Goal: Transaction & Acquisition: Purchase product/service

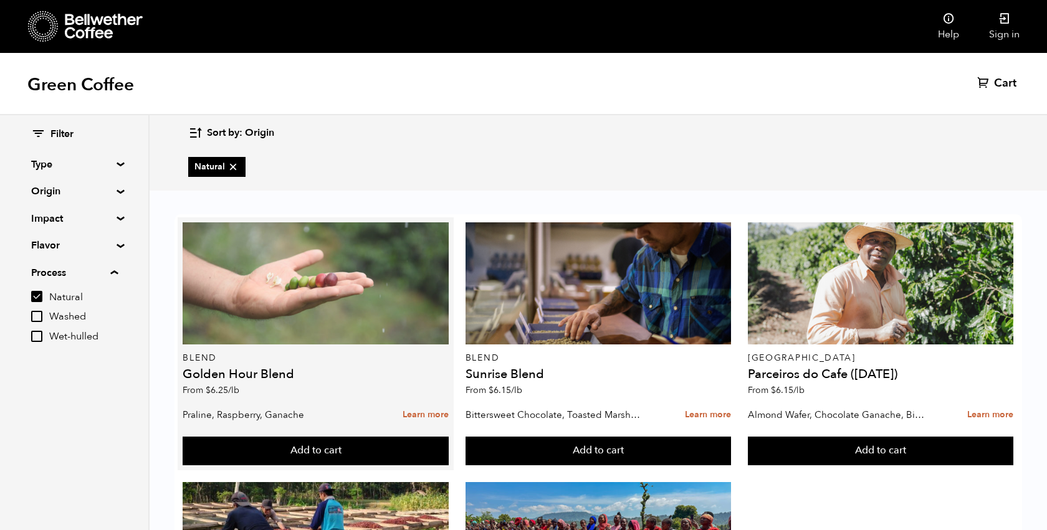
click at [330, 287] on div at bounding box center [315, 283] width 265 height 122
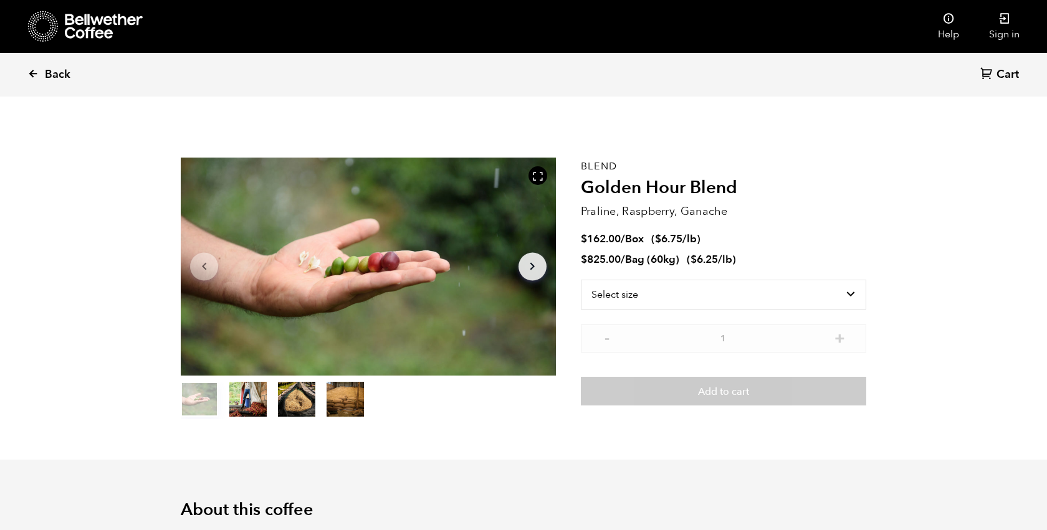
click at [45, 71] on span "Back" at bounding box center [58, 74] width 26 height 15
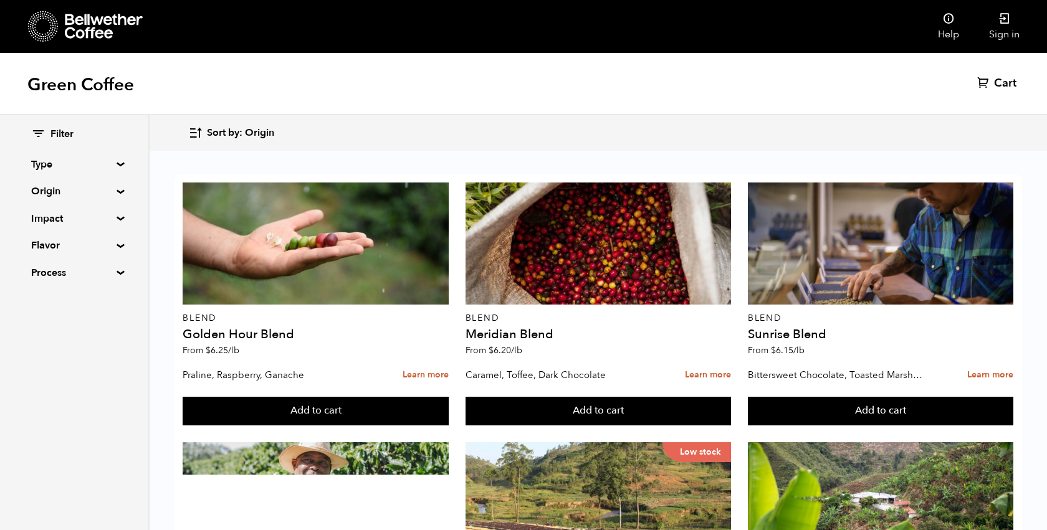
click at [116, 161] on div "Filter Type Blend Single Origin Decaf Seasonal Year Round Origin Blend Brazil B…" at bounding box center [74, 204] width 148 height 178
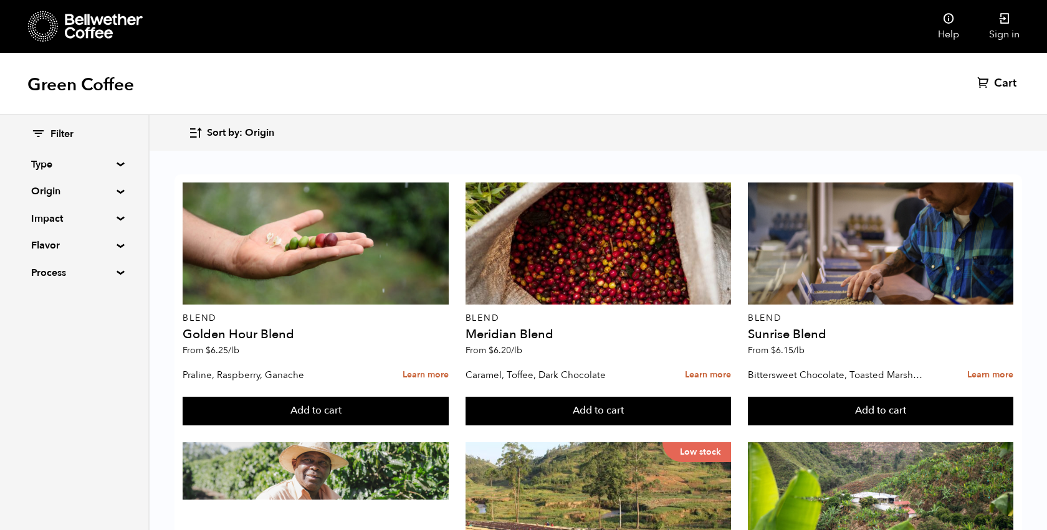
click at [116, 164] on summary "Type" at bounding box center [74, 164] width 86 height 15
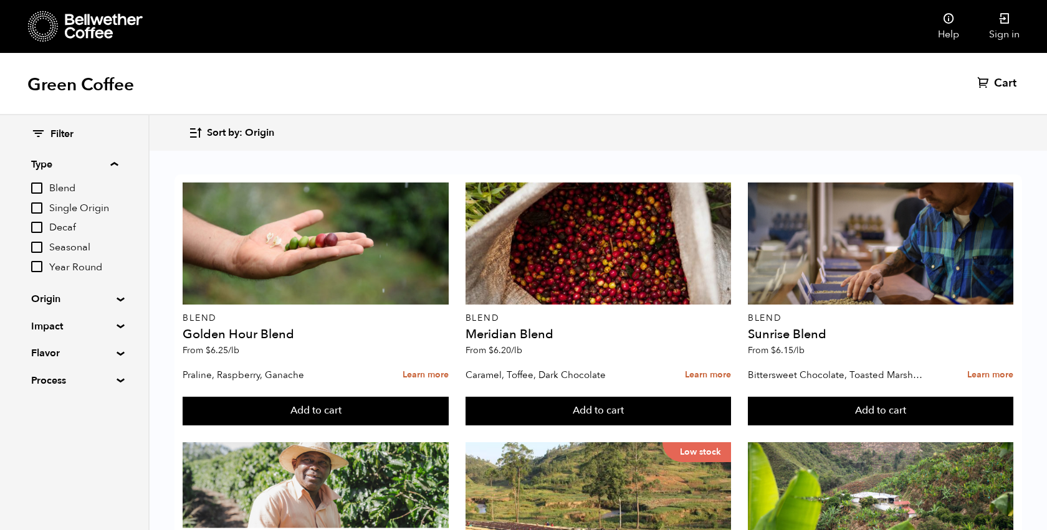
click at [115, 163] on summary "Type" at bounding box center [74, 164] width 87 height 15
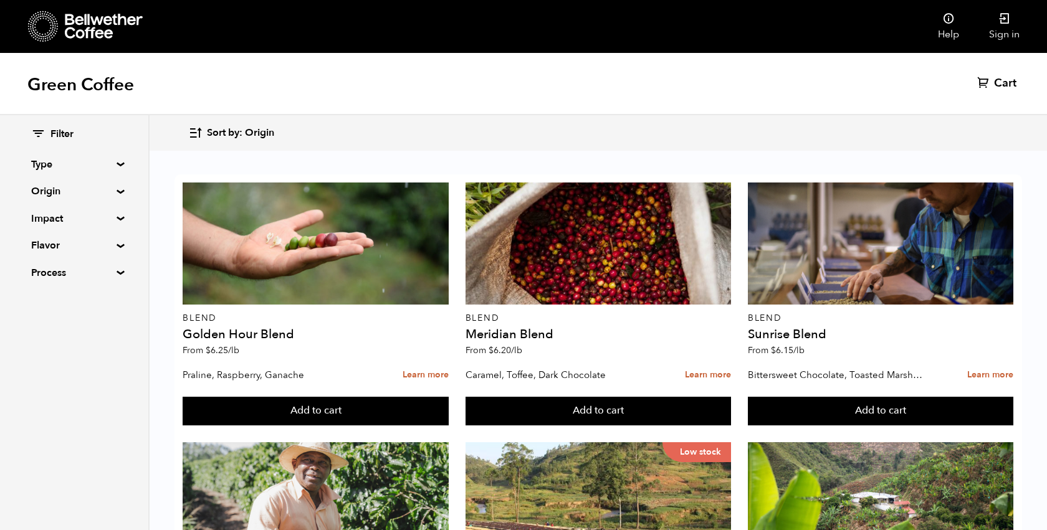
click at [116, 215] on div "Filter Type Blend Single Origin Decaf Seasonal Year Round Origin Blend Brazil B…" at bounding box center [74, 204] width 148 height 178
click at [116, 219] on summary "Impact" at bounding box center [74, 218] width 86 height 15
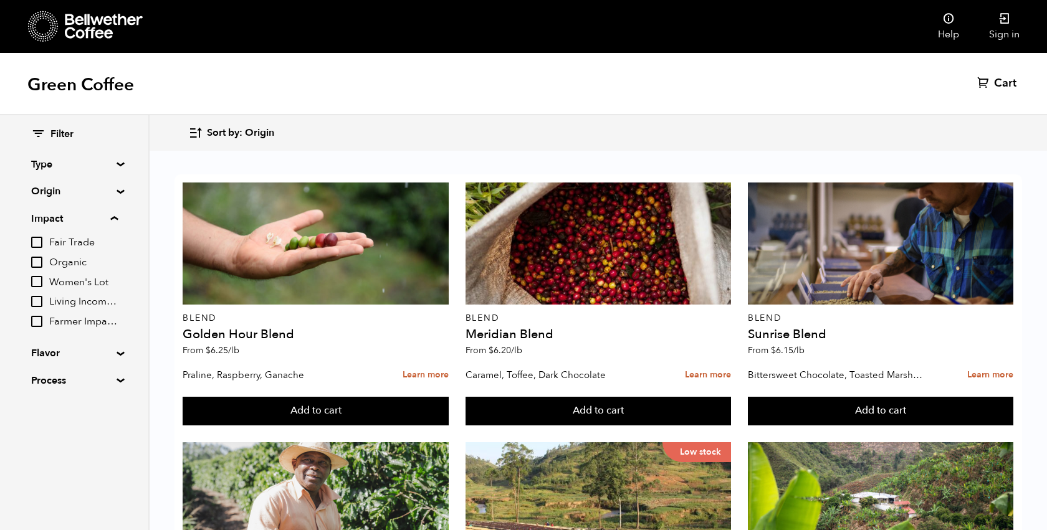
scroll to position [46, 0]
click at [114, 216] on summary "Impact" at bounding box center [74, 218] width 87 height 15
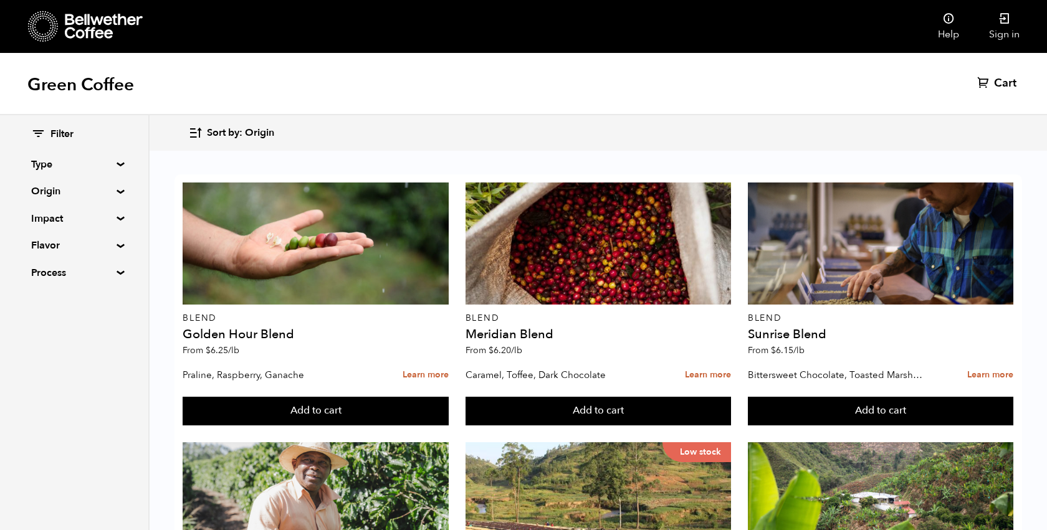
click at [117, 271] on summary "Process" at bounding box center [74, 272] width 86 height 15
click at [116, 243] on summary "Flavor" at bounding box center [74, 245] width 86 height 15
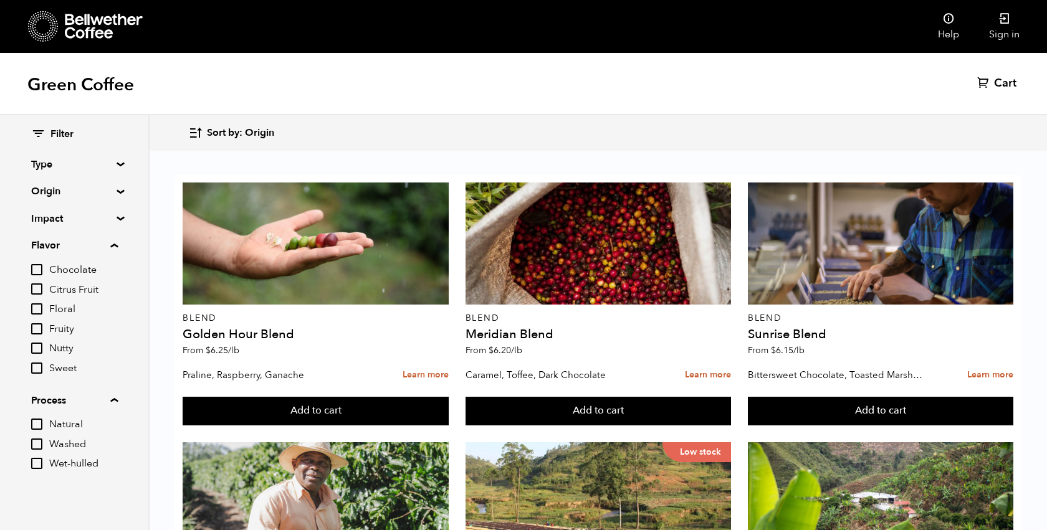
scroll to position [2, 0]
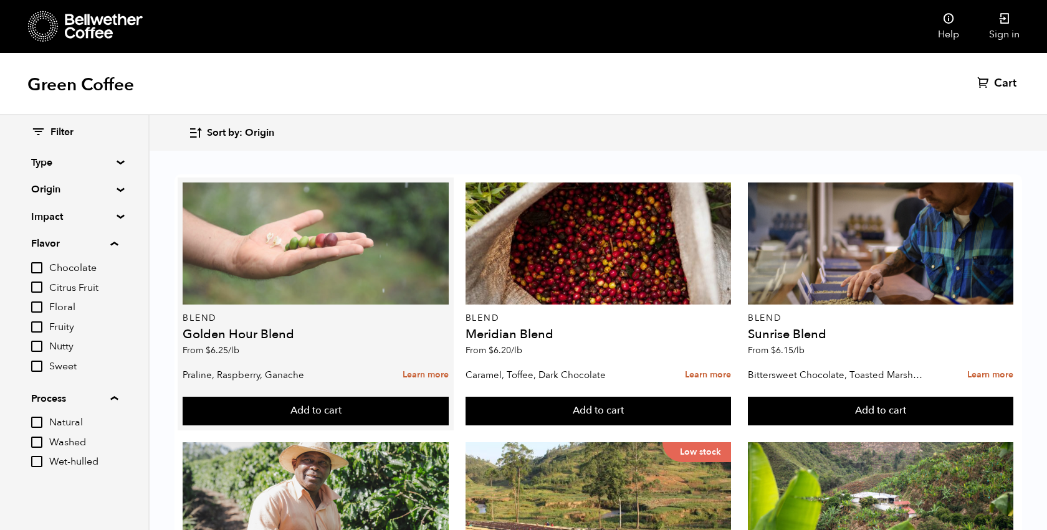
click at [300, 183] on div at bounding box center [315, 244] width 265 height 122
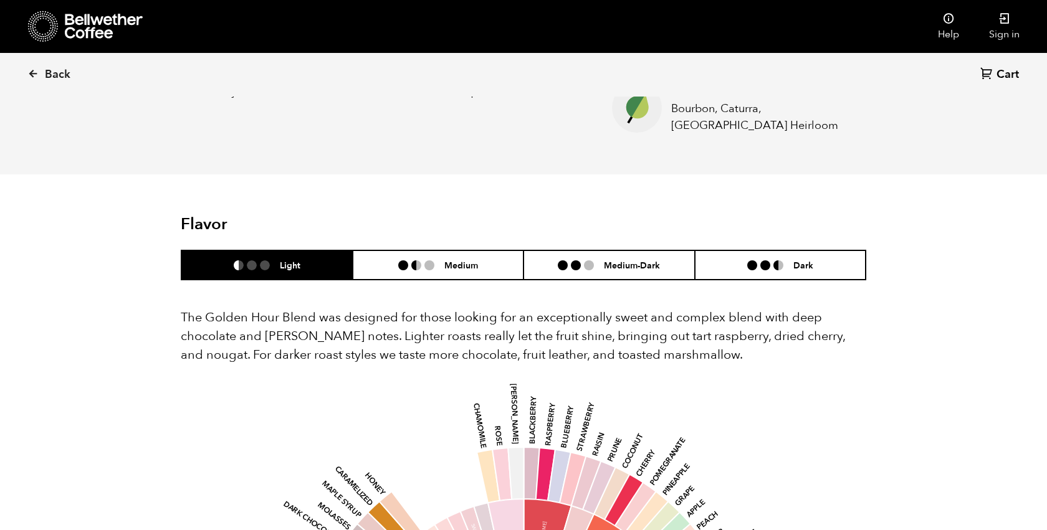
scroll to position [573, 0]
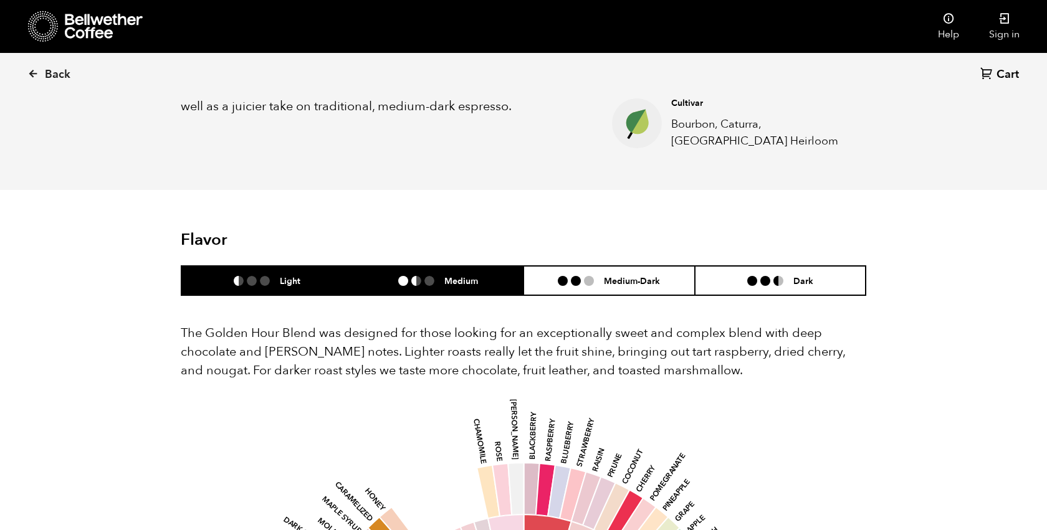
click at [440, 278] on ul at bounding box center [421, 281] width 46 height 10
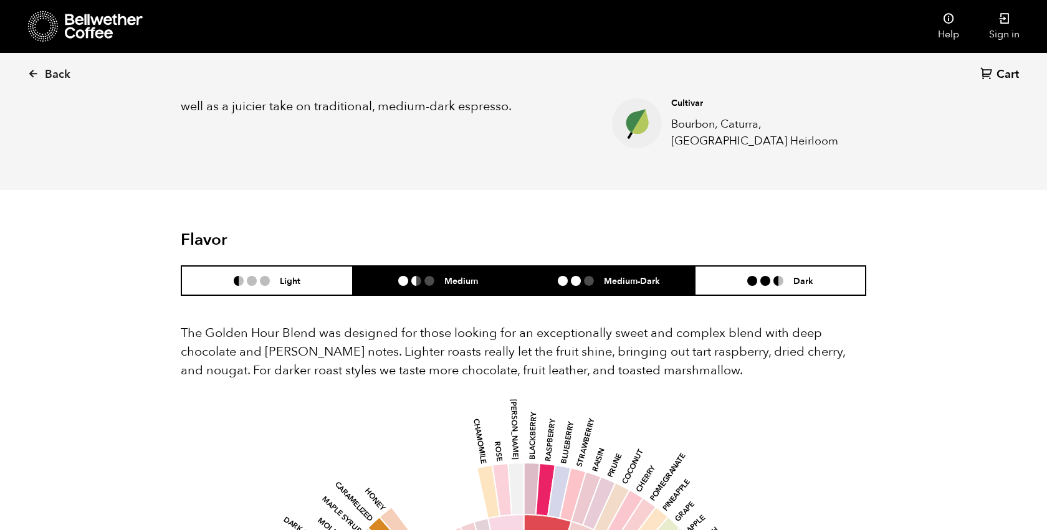
click at [595, 271] on li "Medium-Dark" at bounding box center [608, 280] width 171 height 29
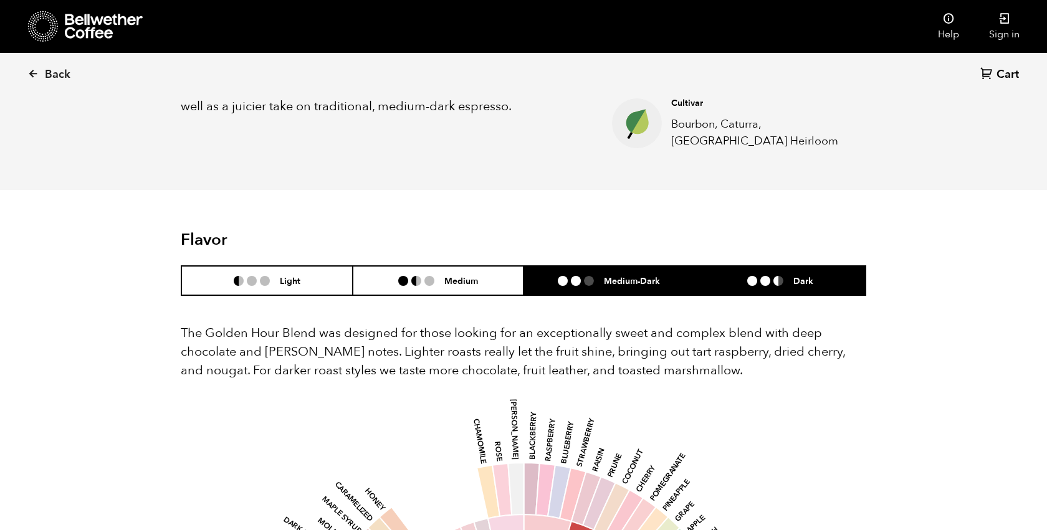
click at [777, 281] on li at bounding box center [778, 281] width 10 height 10
click at [102, 31] on icon at bounding box center [104, 26] width 78 height 25
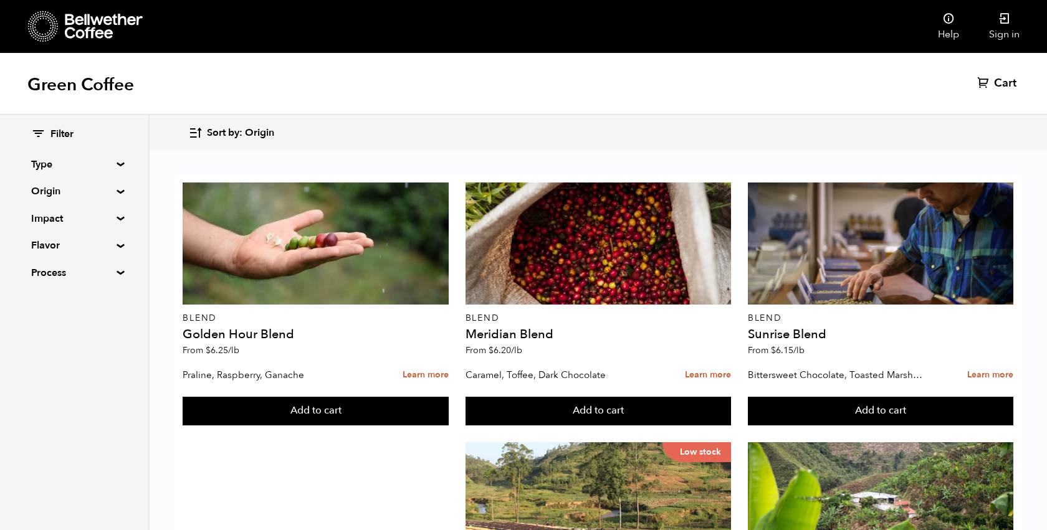
click at [117, 244] on summary "Flavor" at bounding box center [74, 245] width 86 height 15
click at [38, 267] on input "Chocolate" at bounding box center [36, 269] width 11 height 11
checkbox input "true"
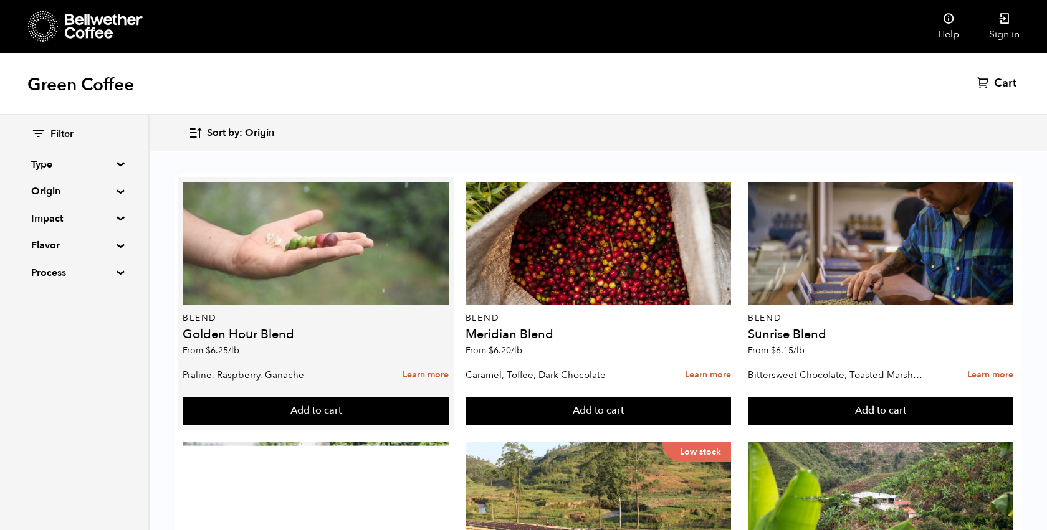
click at [309, 265] on div at bounding box center [315, 244] width 265 height 122
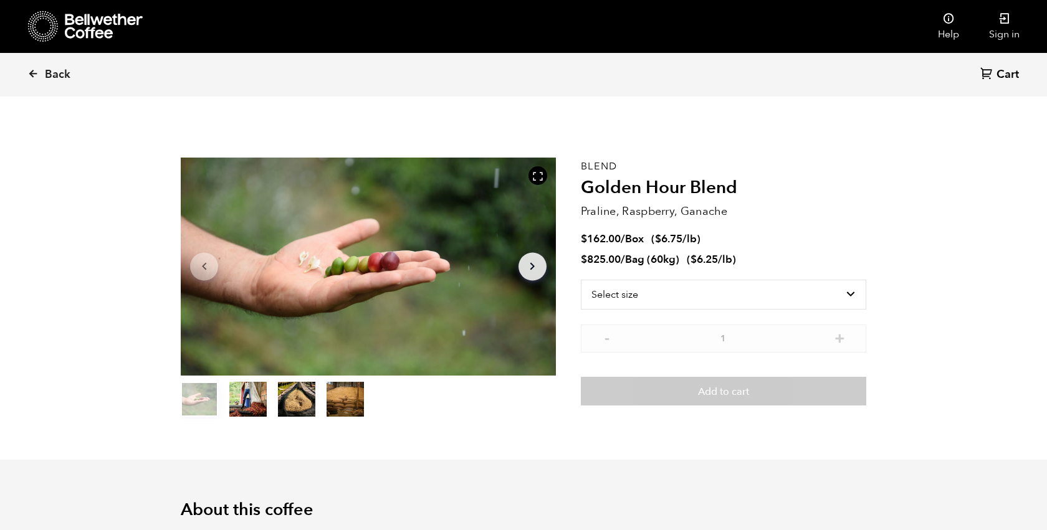
scroll to position [58, 0]
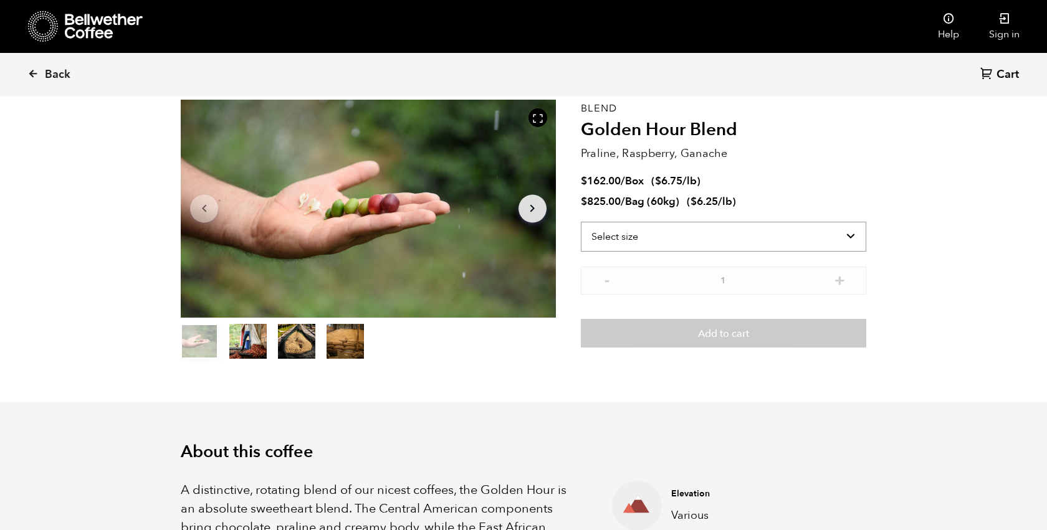
click at [673, 234] on select "Select size Bag (60kg) (132 lbs) Box (24 lbs)" at bounding box center [723, 237] width 285 height 30
click at [581, 222] on select "Select size Bag (60kg) (132 lbs) Box (24 lbs)" at bounding box center [723, 237] width 285 height 30
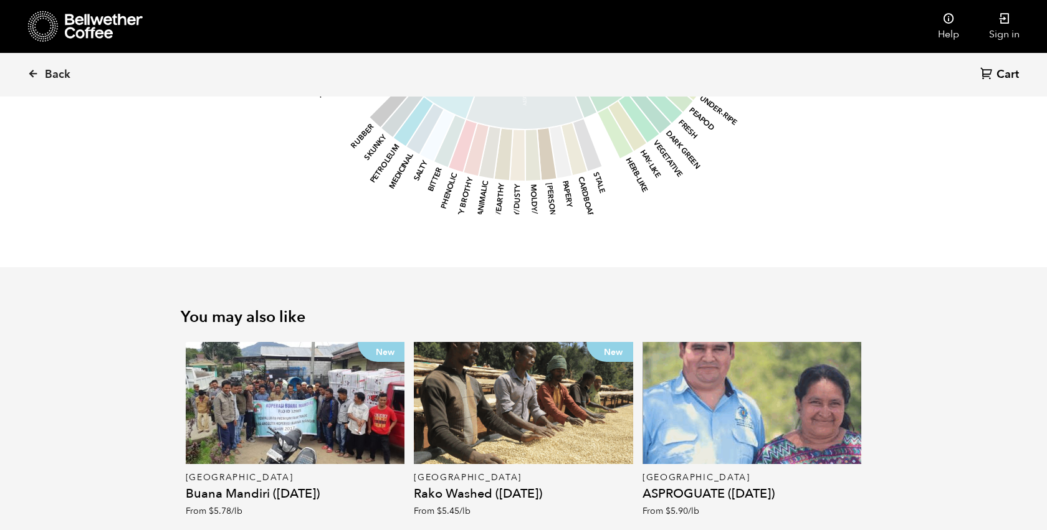
scroll to position [1395, 0]
